Goal: Find specific page/section: Find specific page/section

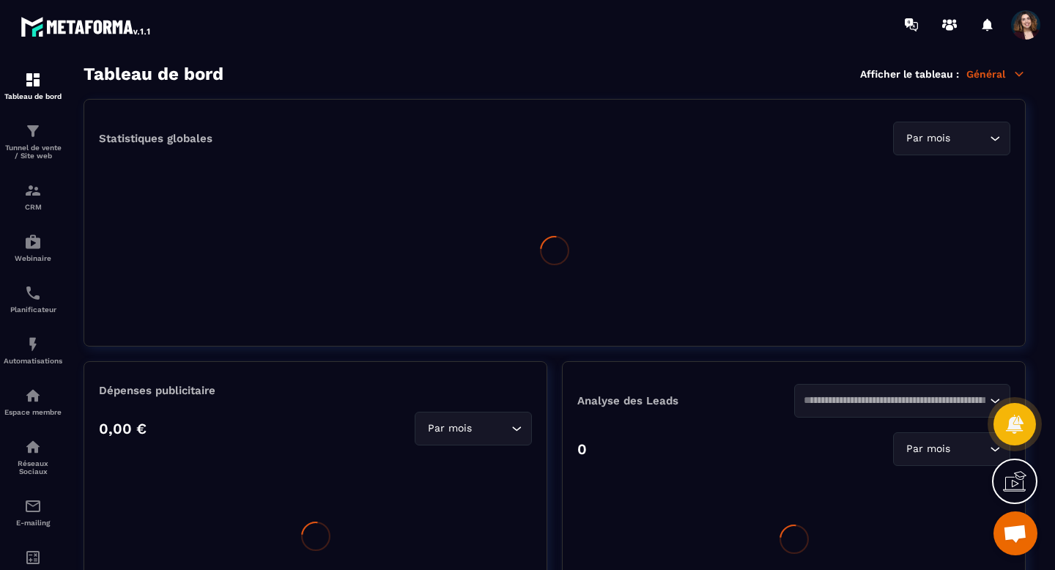
scroll to position [3950, 0]
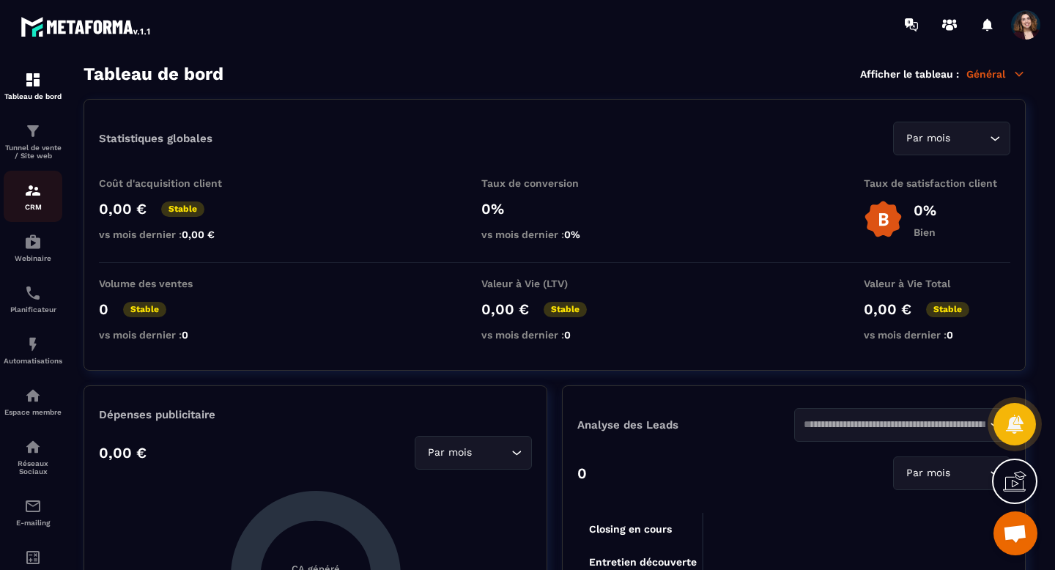
click at [33, 199] on img at bounding box center [33, 191] width 18 height 18
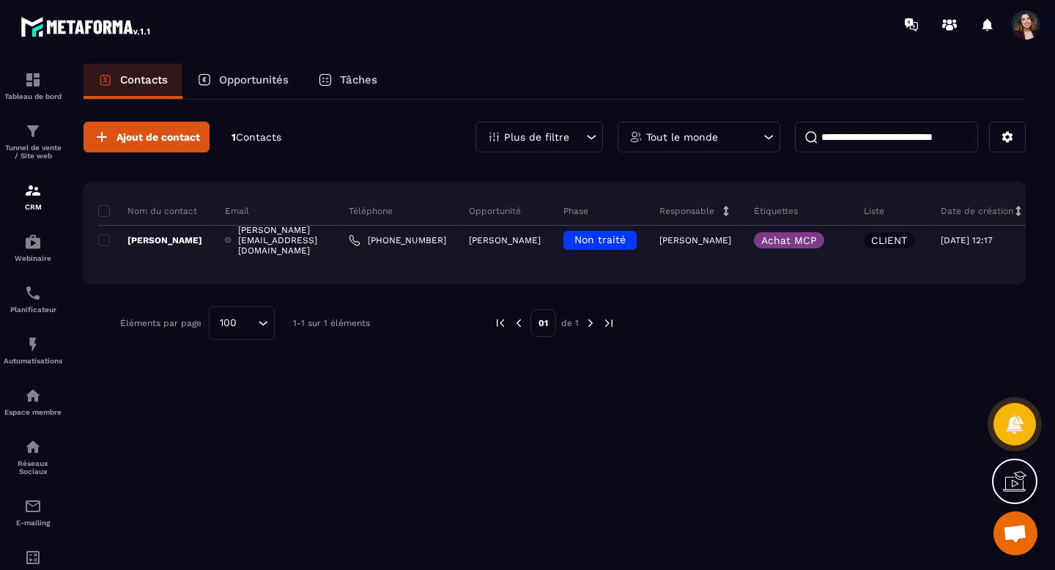
click at [238, 87] on div "Opportunités" at bounding box center [242, 81] width 121 height 35
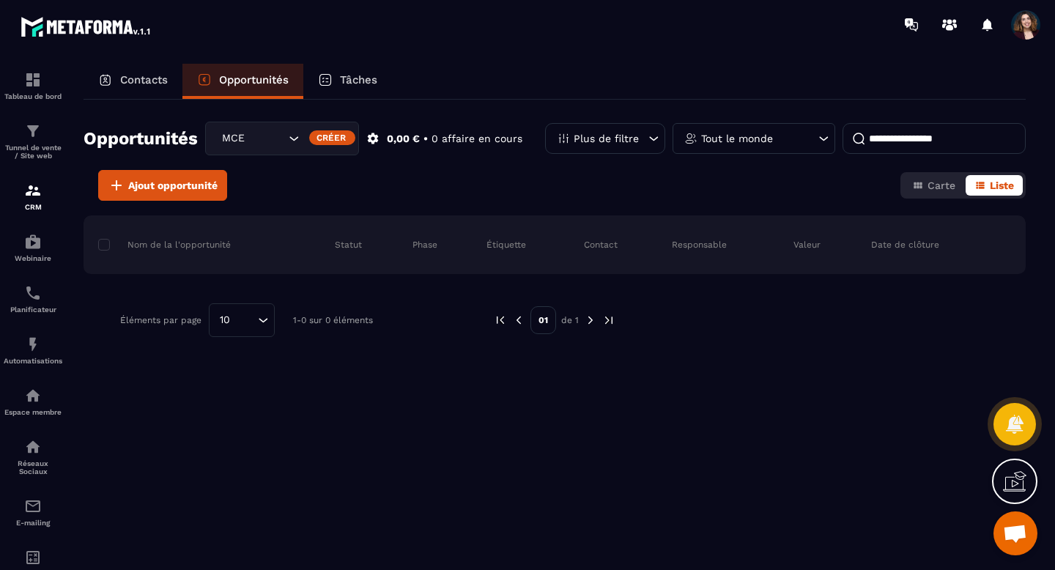
click at [1026, 475] on div at bounding box center [1014, 480] width 45 height 45
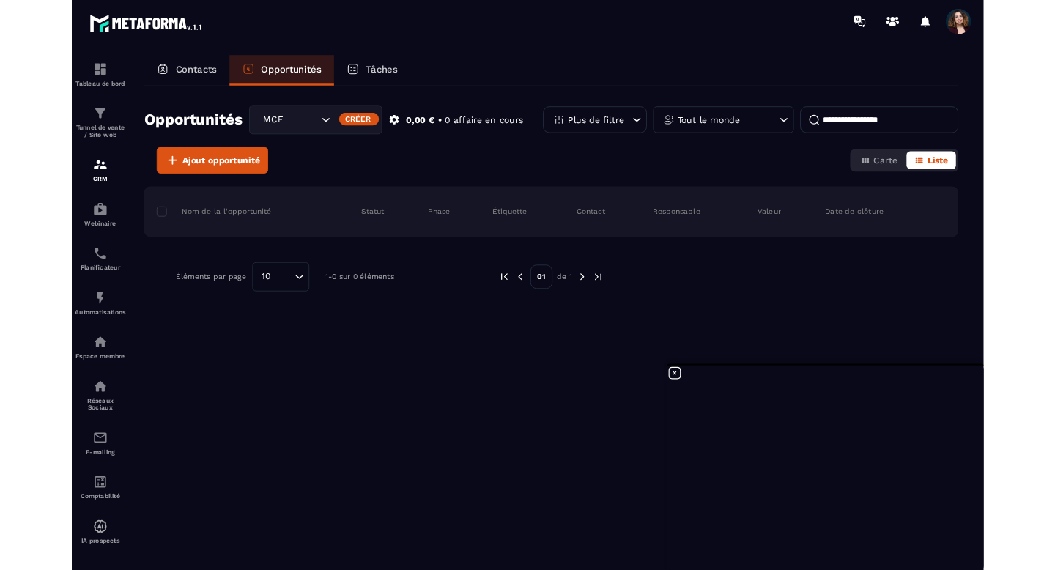
scroll to position [3950, 0]
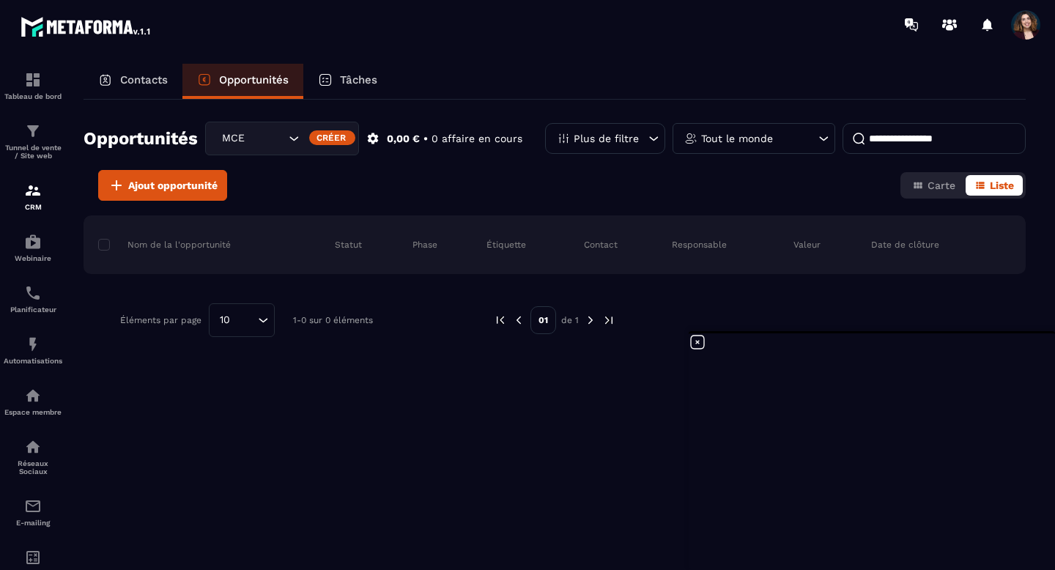
click at [155, 75] on p "Contacts" at bounding box center [144, 79] width 48 height 13
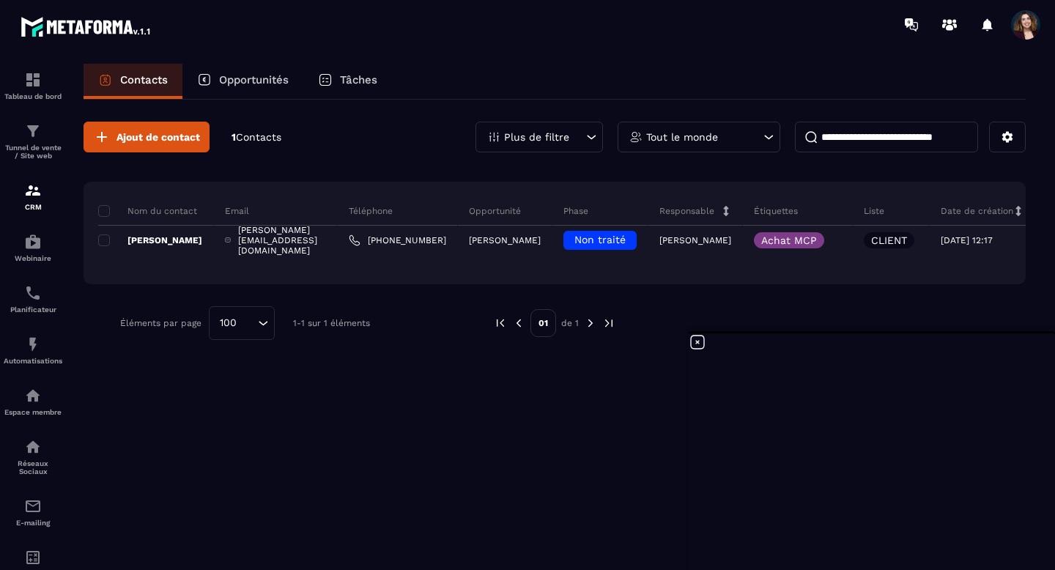
click at [245, 97] on div "Opportunités" at bounding box center [242, 81] width 121 height 35
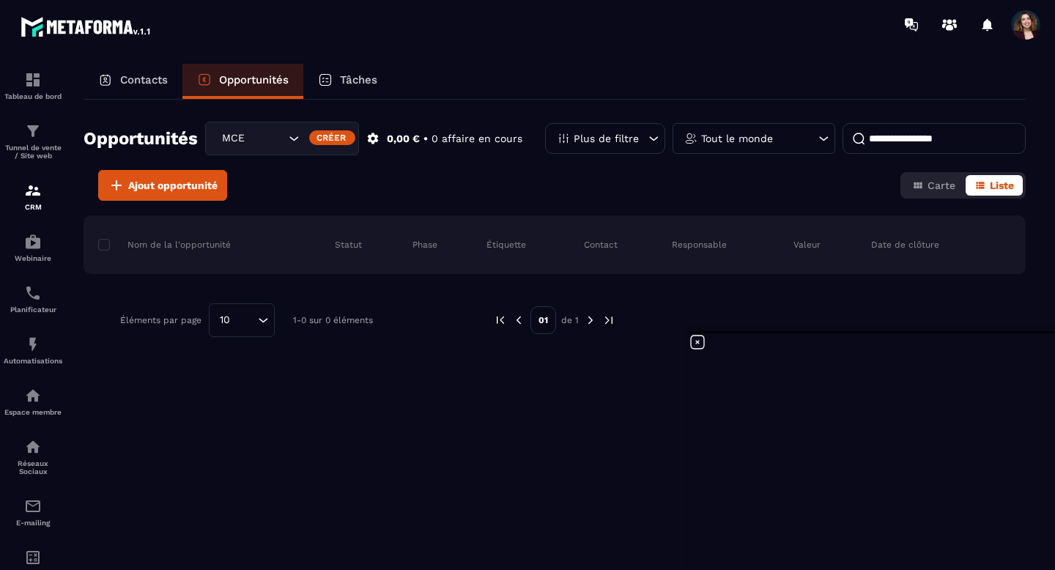
click at [147, 83] on p "Contacts" at bounding box center [144, 79] width 48 height 13
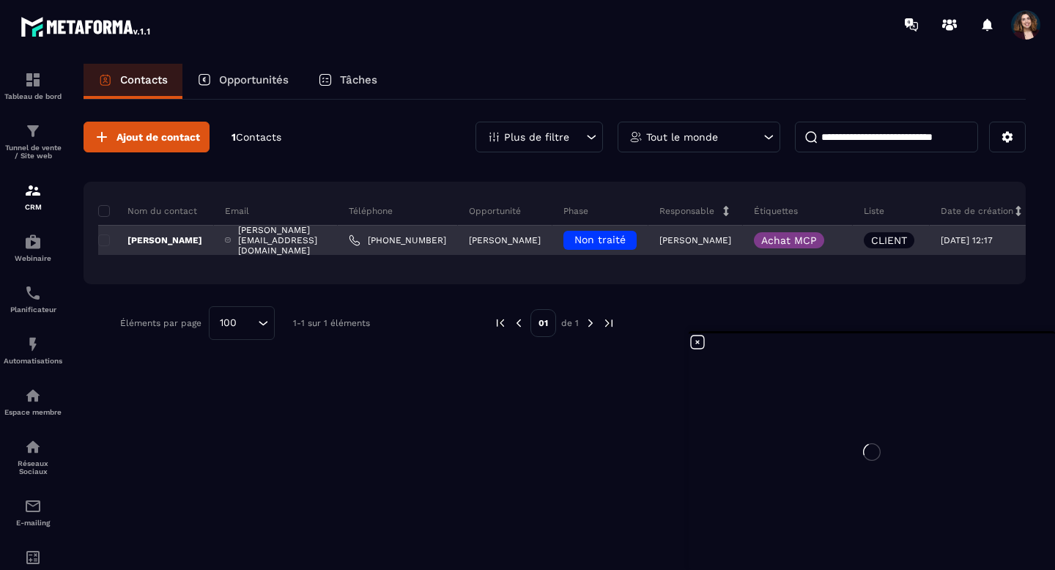
click at [152, 242] on p "[PERSON_NAME]" at bounding box center [150, 240] width 104 height 12
